Goal: Use online tool/utility: Use online tool/utility

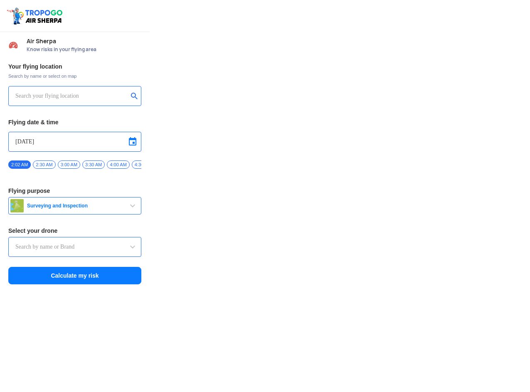
type input "Asteria A200"
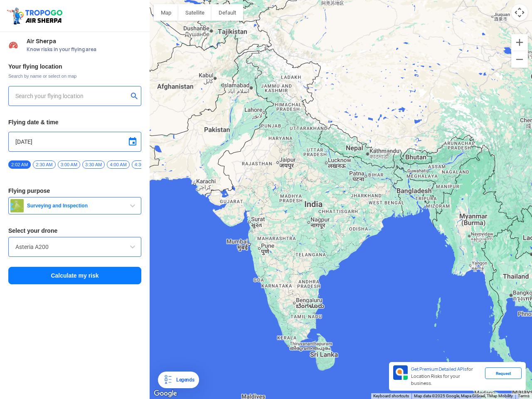
click at [36, 16] on img at bounding box center [35, 15] width 59 height 19
click at [71, 96] on input "text" at bounding box center [71, 96] width 113 height 10
click at [136, 97] on button "submit" at bounding box center [136, 97] width 10 height 8
click at [75, 142] on input "[DATE]" at bounding box center [74, 142] width 119 height 10
click at [133, 142] on div at bounding box center [266, 199] width 532 height 399
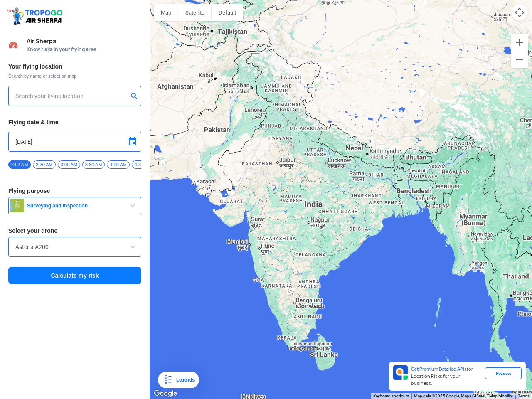
click at [20, 165] on div at bounding box center [266, 199] width 532 height 399
click at [44, 165] on div at bounding box center [266, 199] width 532 height 399
click at [69, 165] on div at bounding box center [266, 199] width 532 height 399
click at [94, 165] on div at bounding box center [266, 199] width 532 height 399
click at [118, 165] on div at bounding box center [266, 199] width 532 height 399
